Goal: Information Seeking & Learning: Learn about a topic

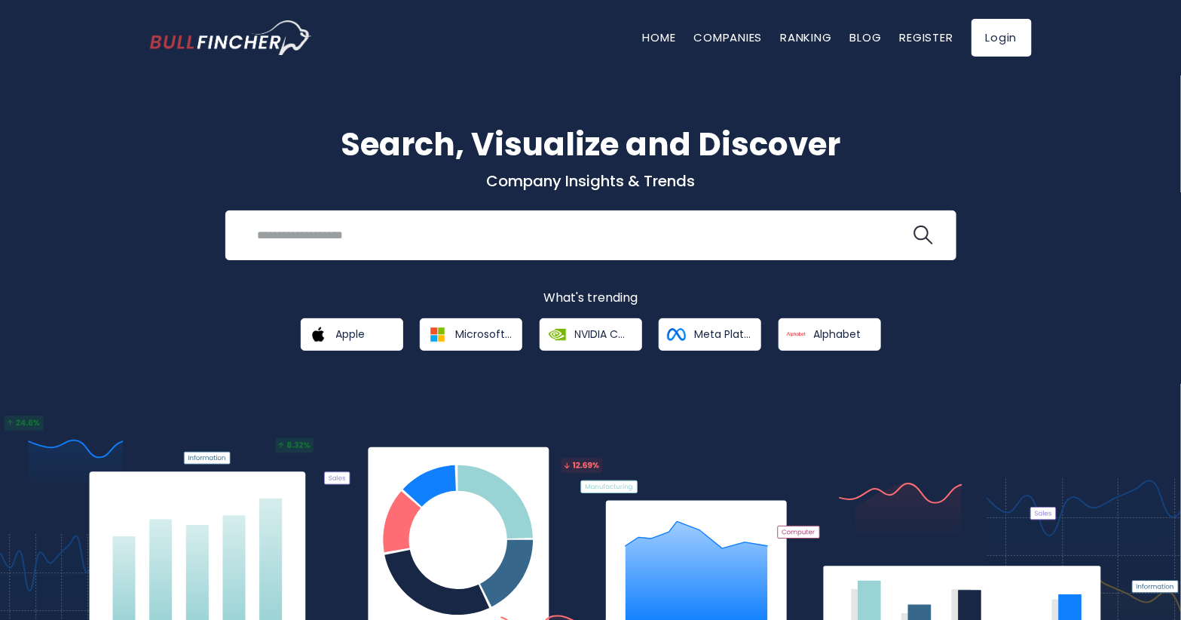
click at [731, 34] on link "Companies" at bounding box center [728, 37] width 69 height 16
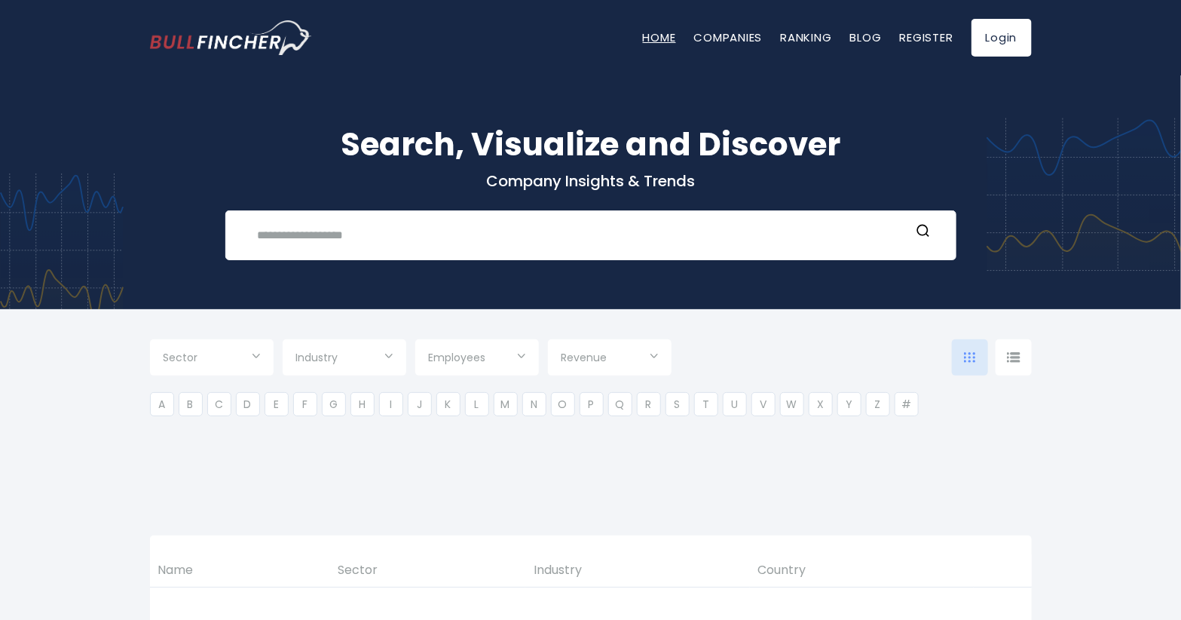
click at [656, 41] on link "Home" at bounding box center [659, 37] width 33 height 16
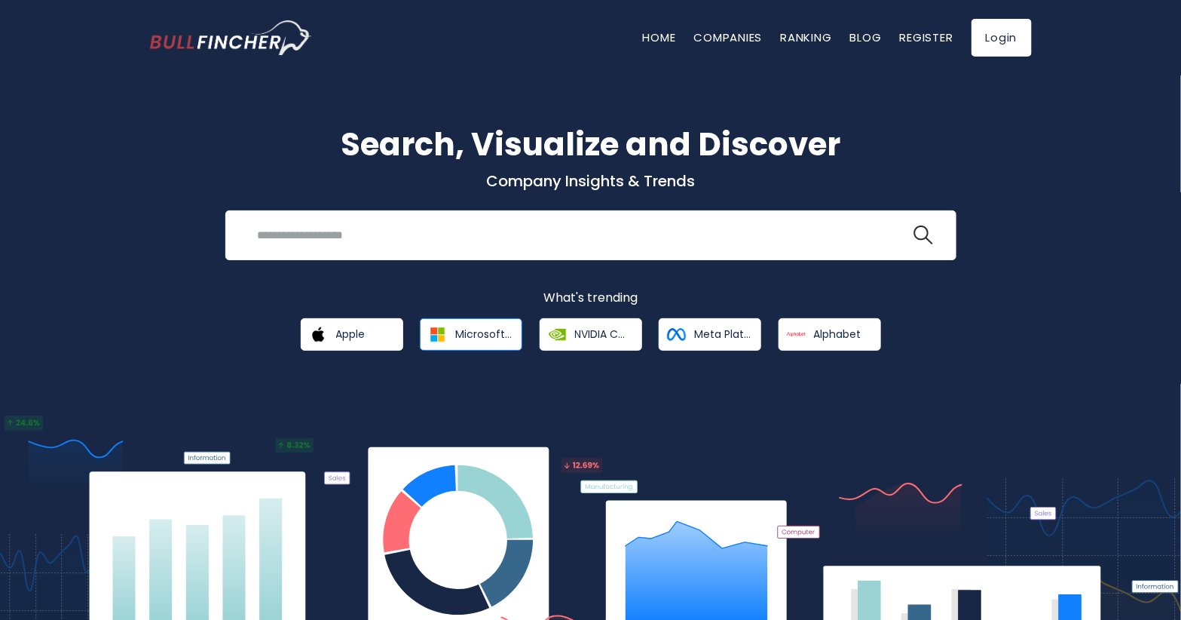
click at [501, 343] on link "Microsoft Corporation" at bounding box center [471, 334] width 103 height 32
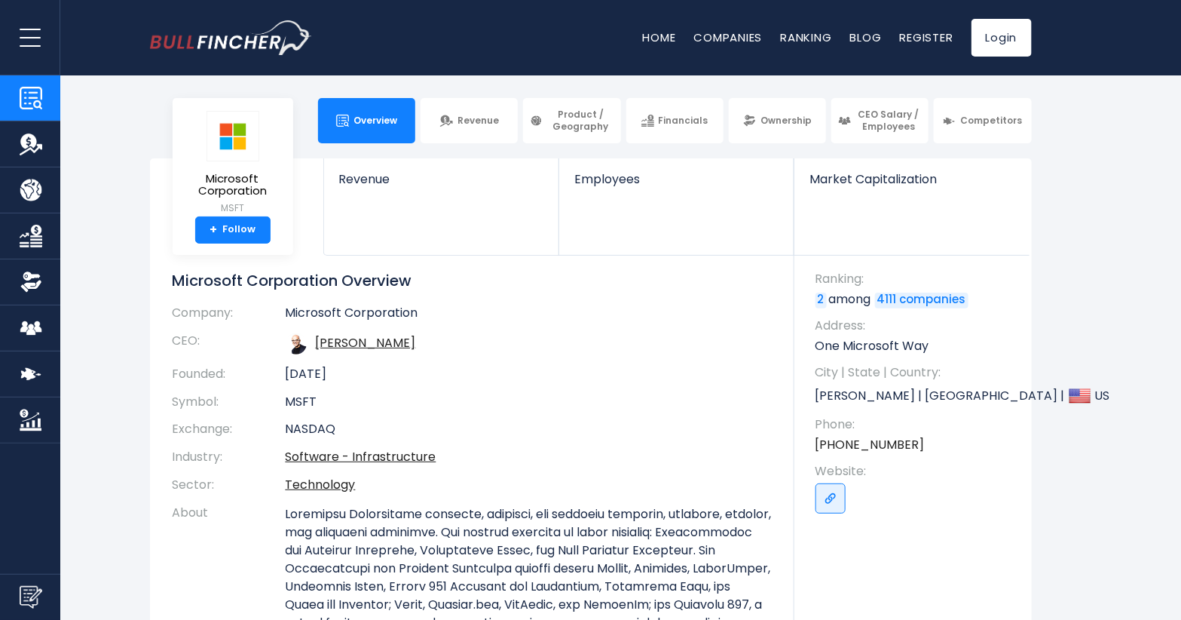
click at [660, 27] on nav "Home Companies Ranking Blog Register Login" at bounding box center [837, 38] width 389 height 38
click at [660, 43] on link "Home" at bounding box center [659, 37] width 33 height 16
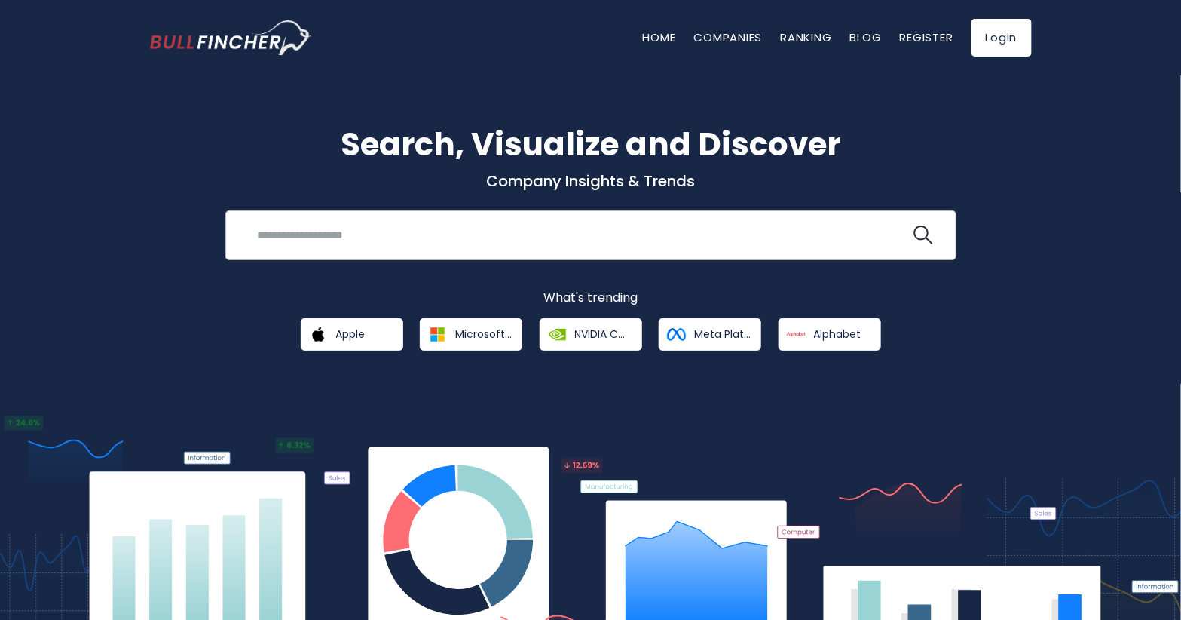
click at [363, 232] on input "search" at bounding box center [580, 235] width 662 height 28
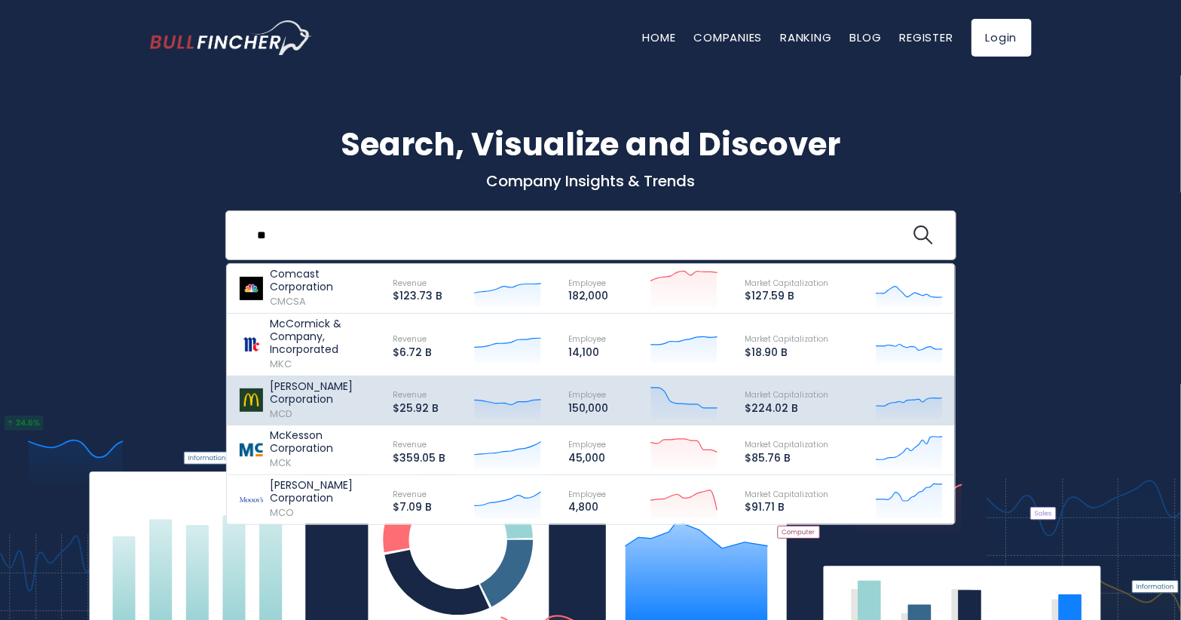
type input "**"
click at [329, 394] on p "[PERSON_NAME] Corporation" at bounding box center [325, 393] width 109 height 26
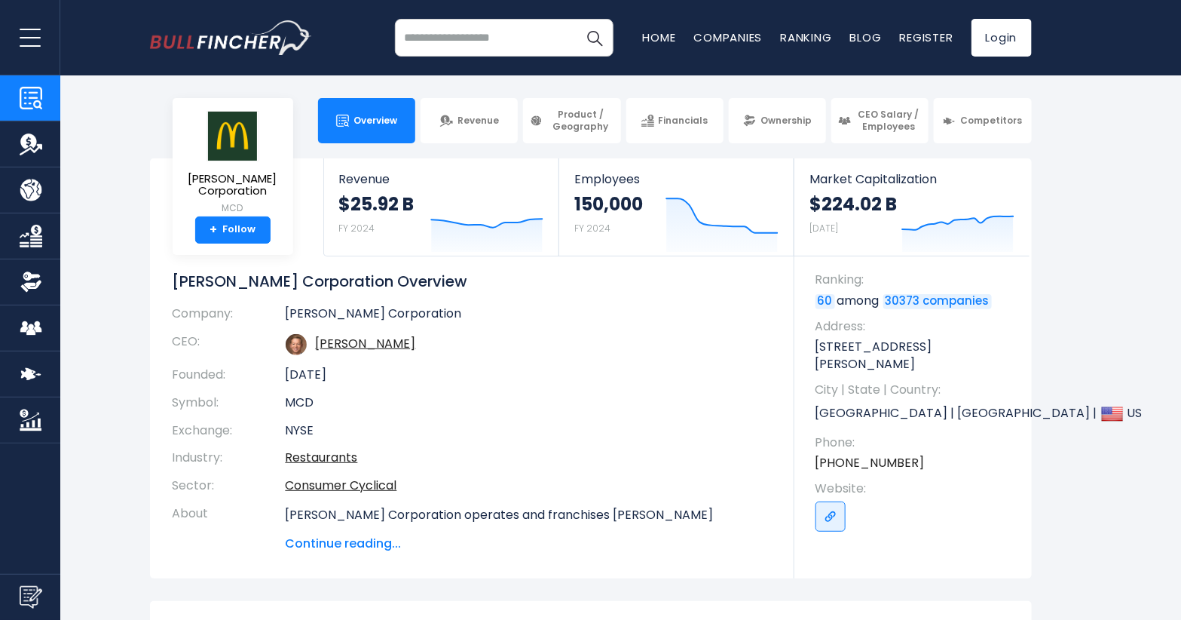
drag, startPoint x: 1062, startPoint y: 454, endPoint x: 1065, endPoint y: 495, distance: 41.6
click at [1065, 495] on section "[PERSON_NAME] Corporation MCD + Follow Revenue $25.92 B FY 2024 Created with Hi…" at bounding box center [590, 368] width 1181 height 420
